Goal: Task Accomplishment & Management: Use online tool/utility

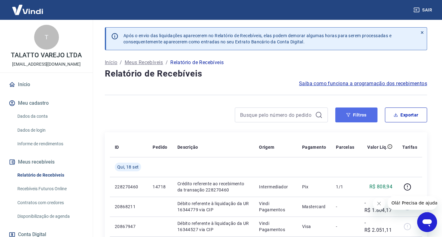
click at [344, 118] on button "Filtros" at bounding box center [356, 115] width 42 height 15
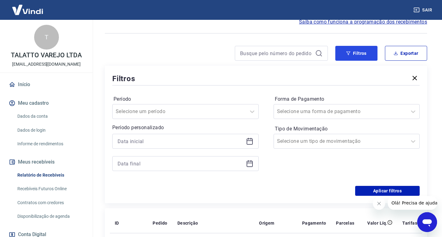
scroll to position [62, 0]
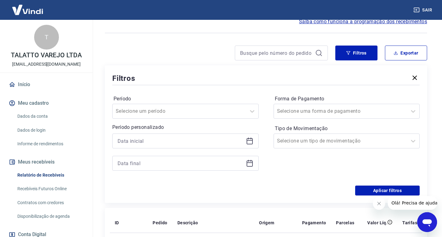
click at [249, 144] on icon at bounding box center [250, 141] width 6 height 6
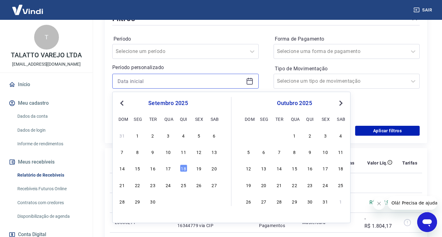
scroll to position [155, 0]
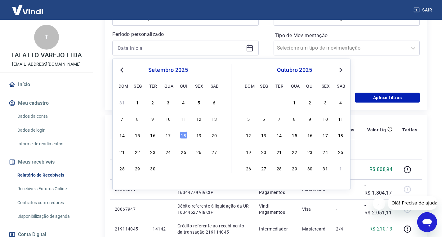
click at [184, 135] on div "18" at bounding box center [183, 134] width 7 height 7
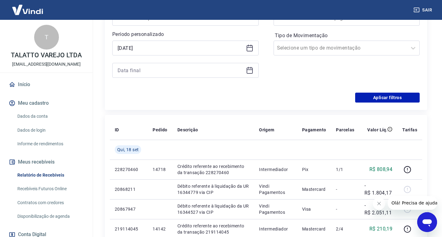
type input "[DATE]"
click at [247, 73] on icon at bounding box center [250, 71] width 6 height 6
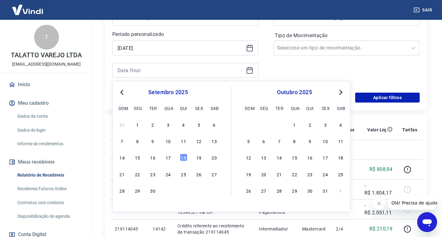
click at [185, 160] on div "18" at bounding box center [183, 157] width 7 height 7
type input "[DATE]"
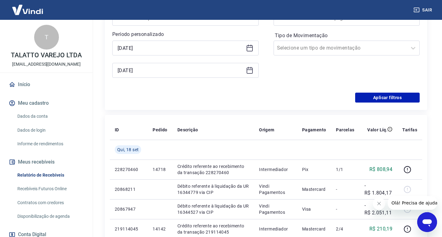
click at [384, 87] on div "Período Selecione um período Período personalizado Selected date: [DATE] [DATE]…" at bounding box center [265, 42] width 307 height 99
click at [384, 99] on button "Aplicar filtros" at bounding box center [387, 98] width 64 height 10
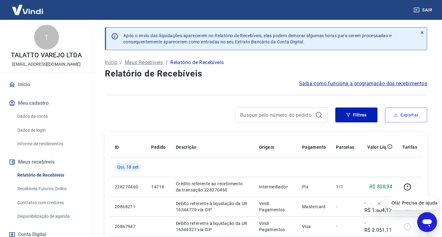
click at [391, 119] on button "Exportar" at bounding box center [406, 115] width 42 height 15
type input "[DATE]"
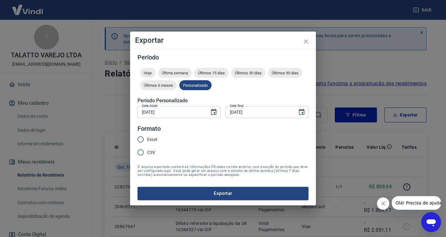
click at [155, 144] on label "Excel" at bounding box center [145, 139] width 23 height 13
click at [147, 144] on input "Excel" at bounding box center [140, 139] width 13 height 13
radio input "true"
click at [222, 190] on button "Exportar" at bounding box center [223, 193] width 171 height 13
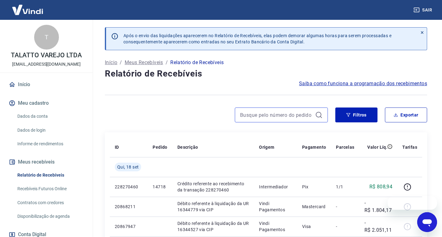
click at [298, 111] on input at bounding box center [276, 114] width 73 height 9
paste input "14694"
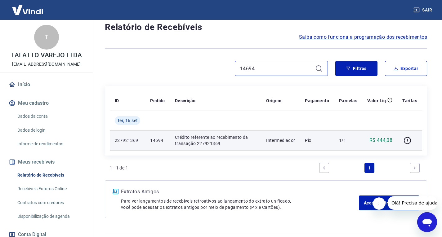
scroll to position [62, 0]
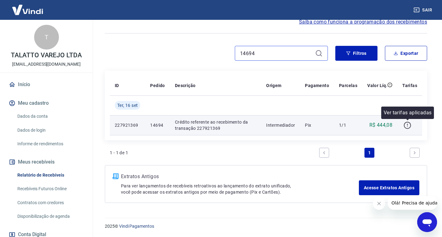
type input "14694"
click at [411, 127] on icon "button" at bounding box center [407, 126] width 8 height 8
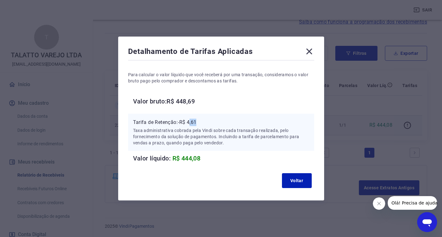
drag, startPoint x: 192, startPoint y: 121, endPoint x: 208, endPoint y: 124, distance: 16.7
click at [208, 124] on p "Tarifa de Retenção: -R$ 4,61" at bounding box center [221, 122] width 176 height 7
drag, startPoint x: 192, startPoint y: 118, endPoint x: 206, endPoint y: 119, distance: 14.3
click at [205, 119] on div "Tarifa de Retenção: -R$ 4,61 Taxa administrativa cobrada pela Vindi sobre cada …" at bounding box center [221, 132] width 186 height 37
copy p "4,61"
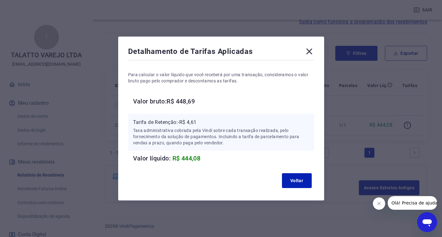
click at [313, 51] on icon at bounding box center [309, 52] width 10 height 10
